Goal: Navigation & Orientation: Find specific page/section

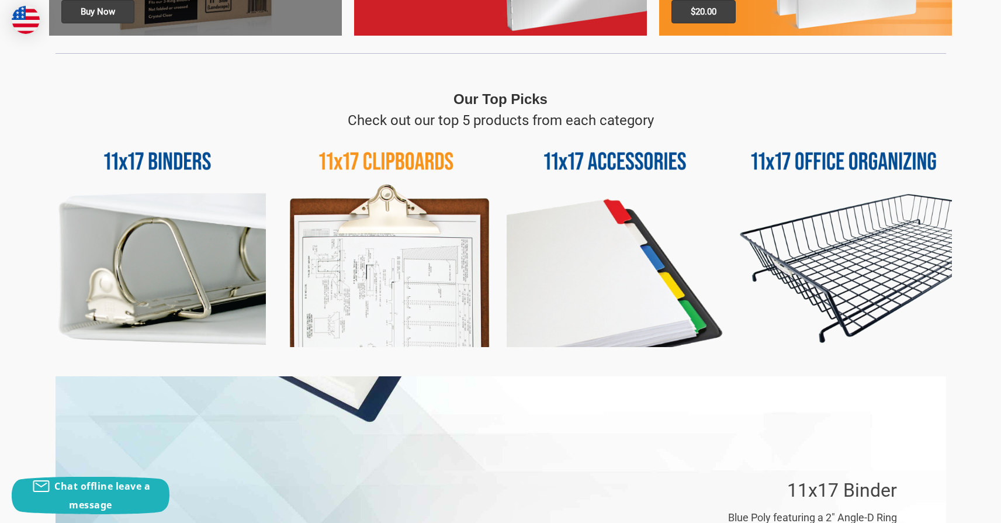
scroll to position [494, 0]
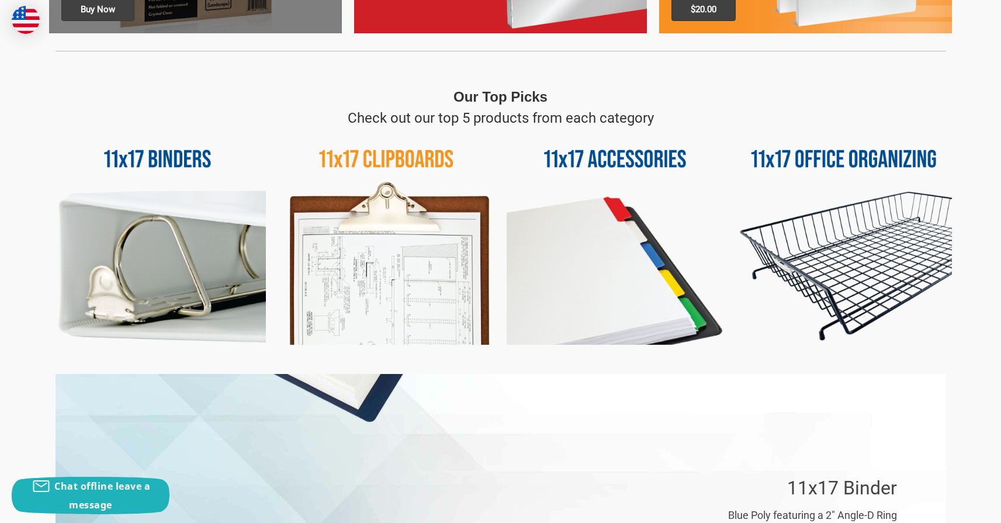
click at [366, 157] on img at bounding box center [386, 236] width 217 height 217
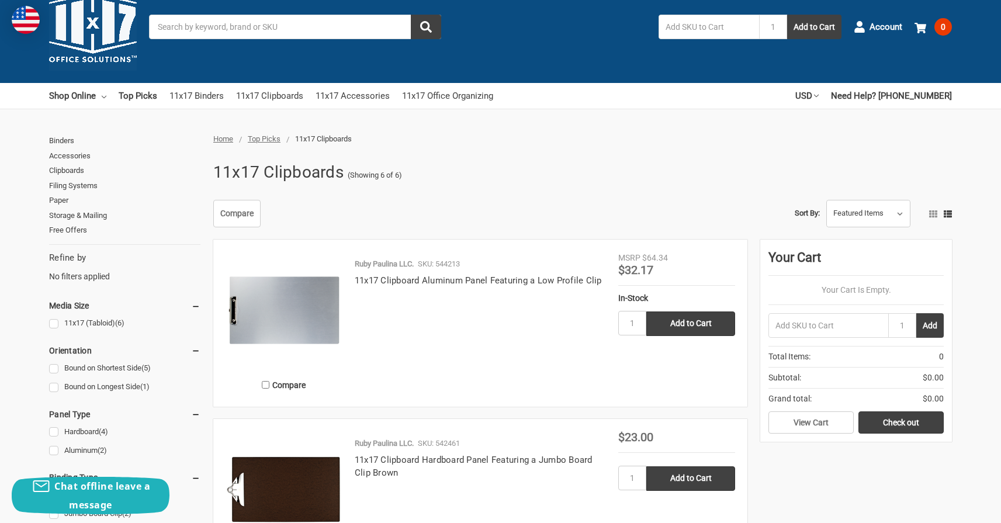
scroll to position [32, 0]
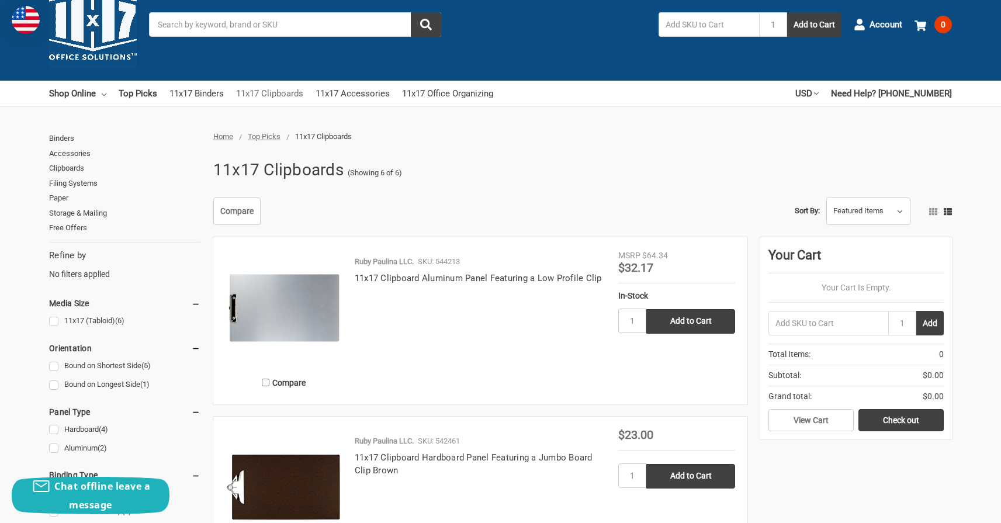
click at [269, 94] on link "11x17 Clipboards" at bounding box center [269, 94] width 67 height 26
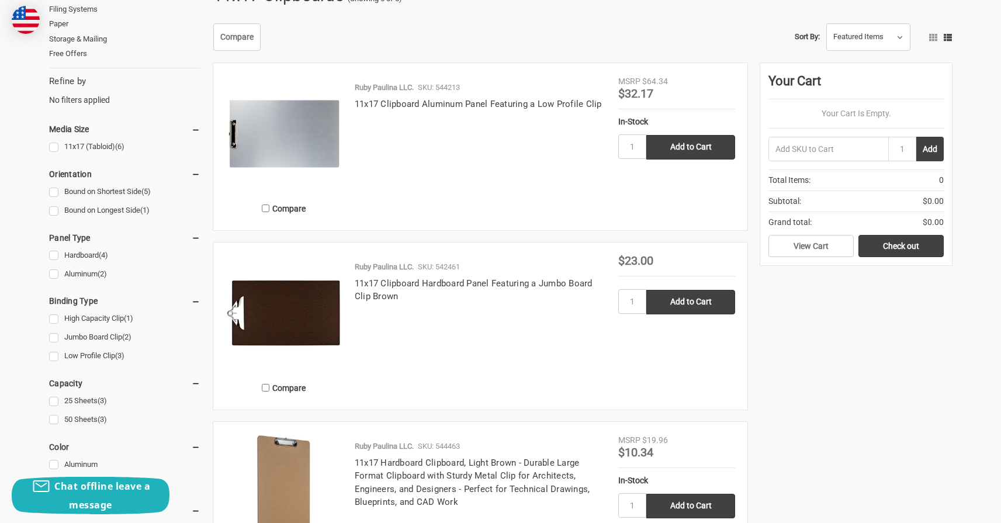
scroll to position [208, 0]
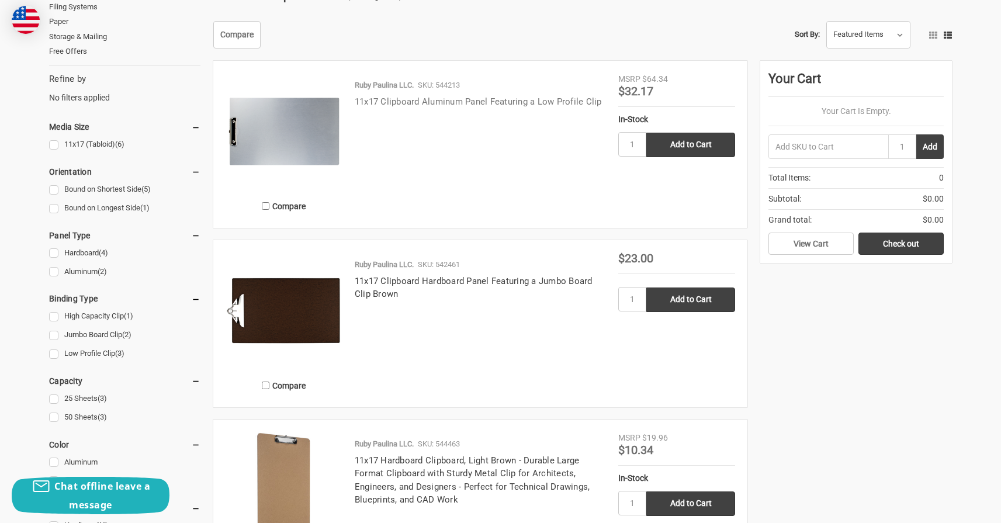
click at [416, 103] on link "11x17 Clipboard Aluminum Panel Featuring a Low Profile Clip" at bounding box center [478, 101] width 247 height 11
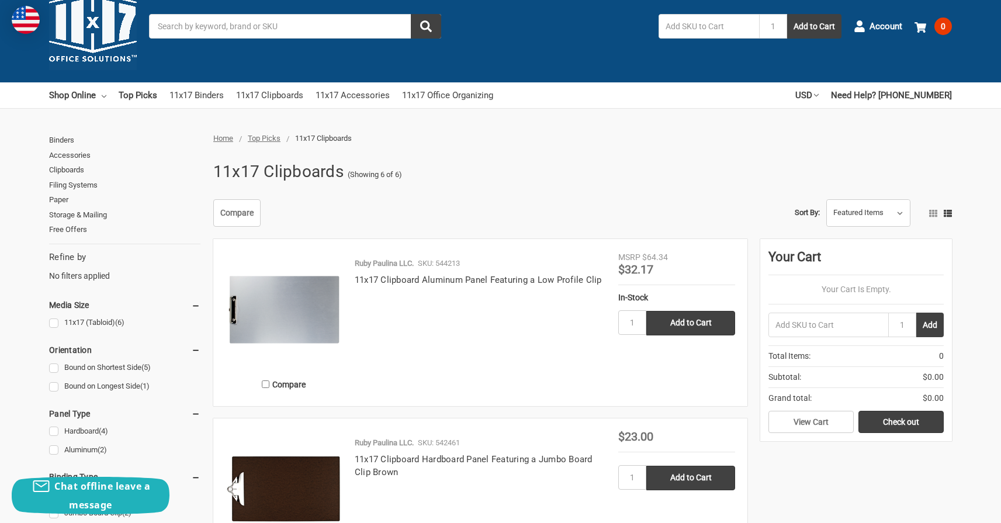
scroll to position [8, 0]
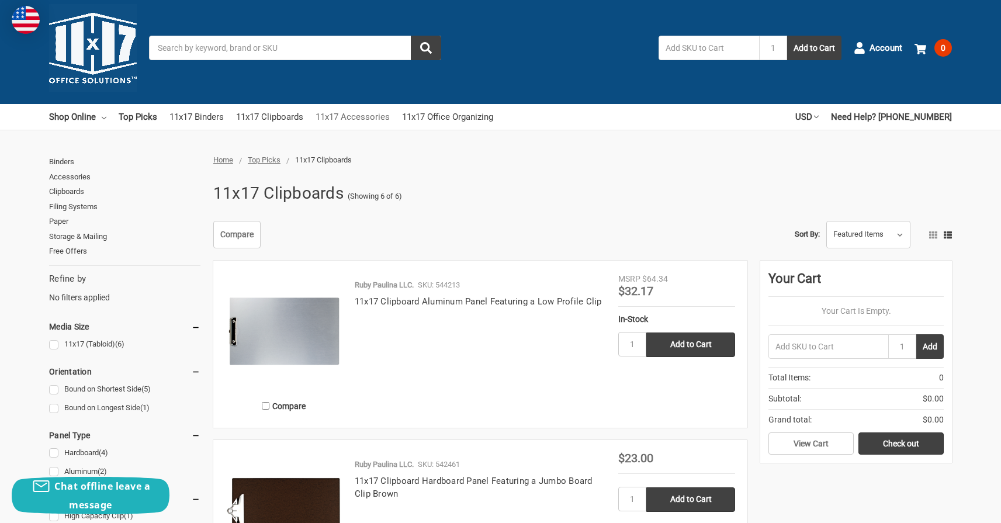
click at [345, 116] on link "11x17 Accessories" at bounding box center [352, 117] width 74 height 26
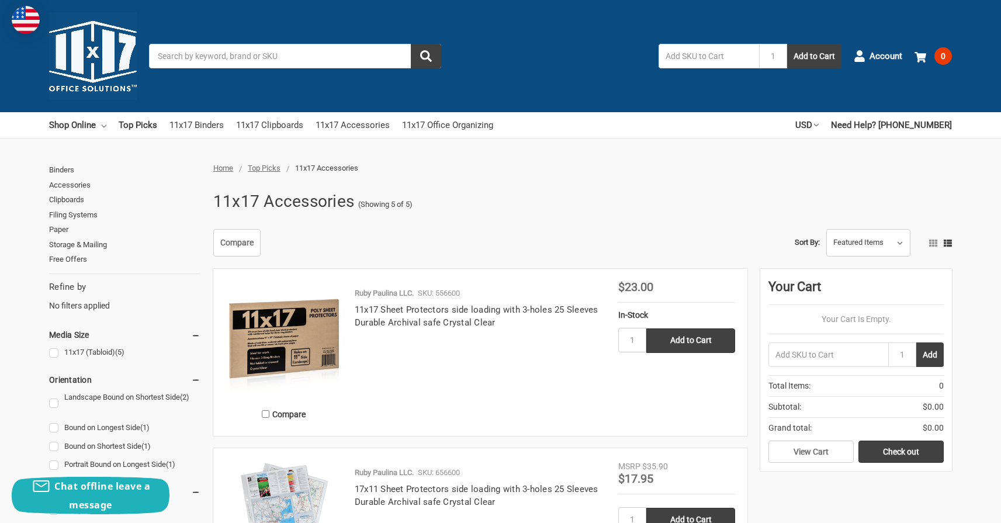
scroll to position [40, 0]
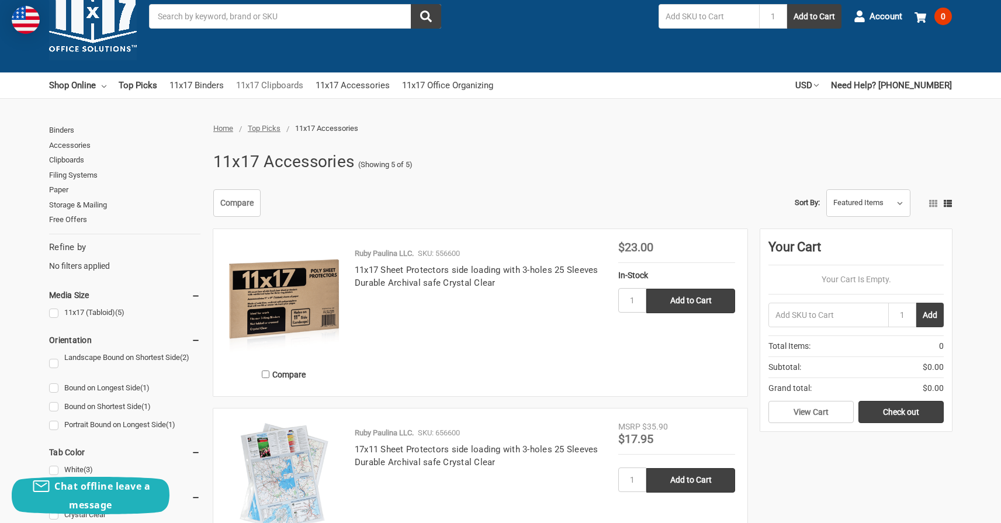
click at [281, 84] on link "11x17 Clipboards" at bounding box center [269, 85] width 67 height 26
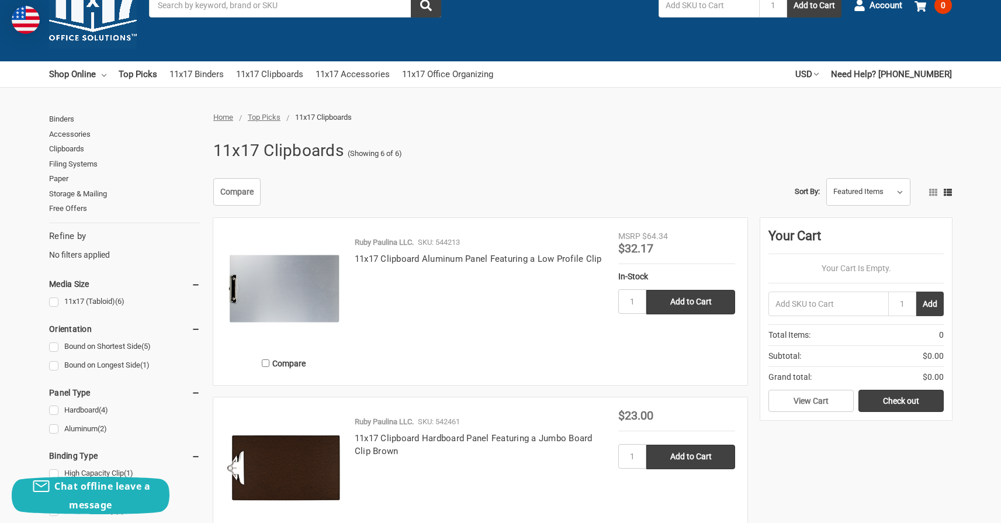
scroll to position [53, 0]
